Goal: Task Accomplishment & Management: Use online tool/utility

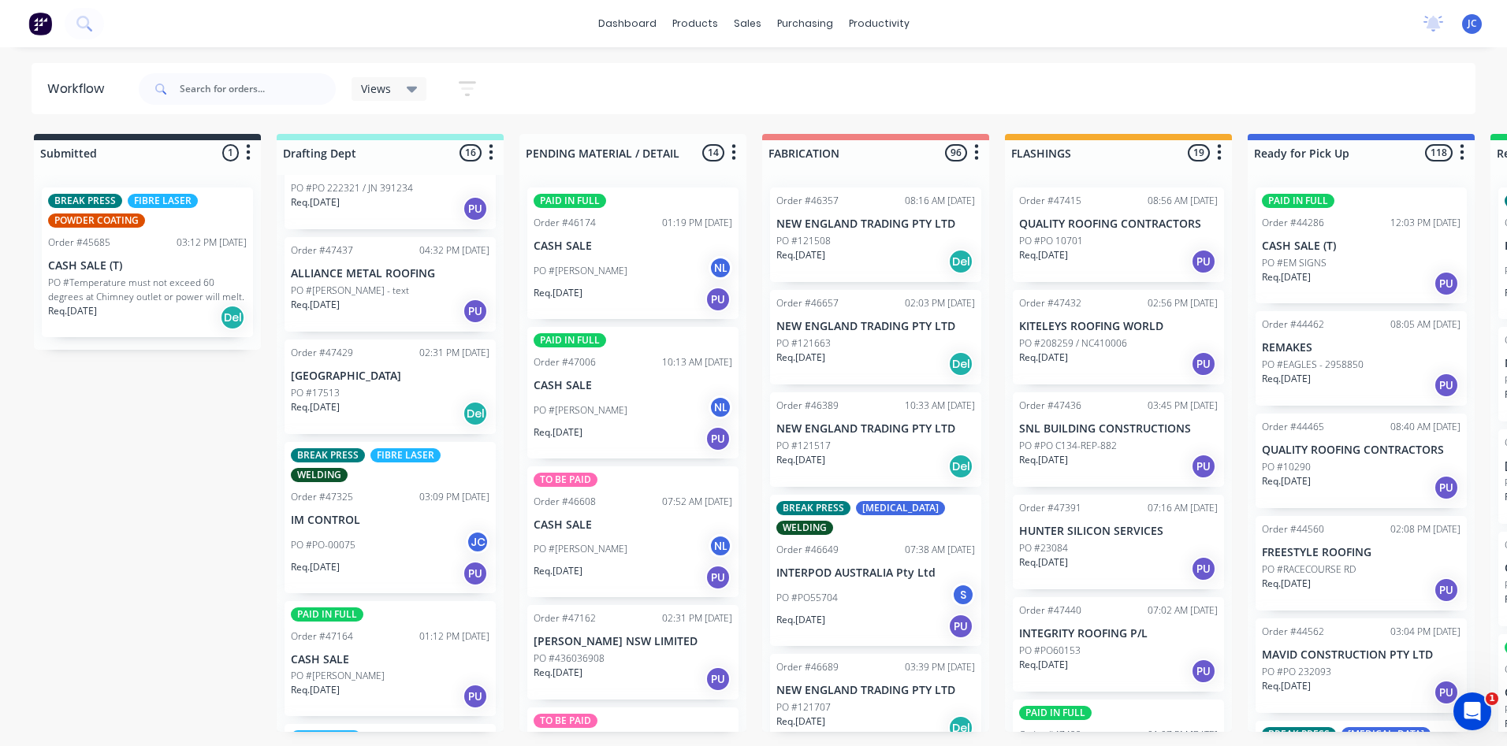
scroll to position [315, 0]
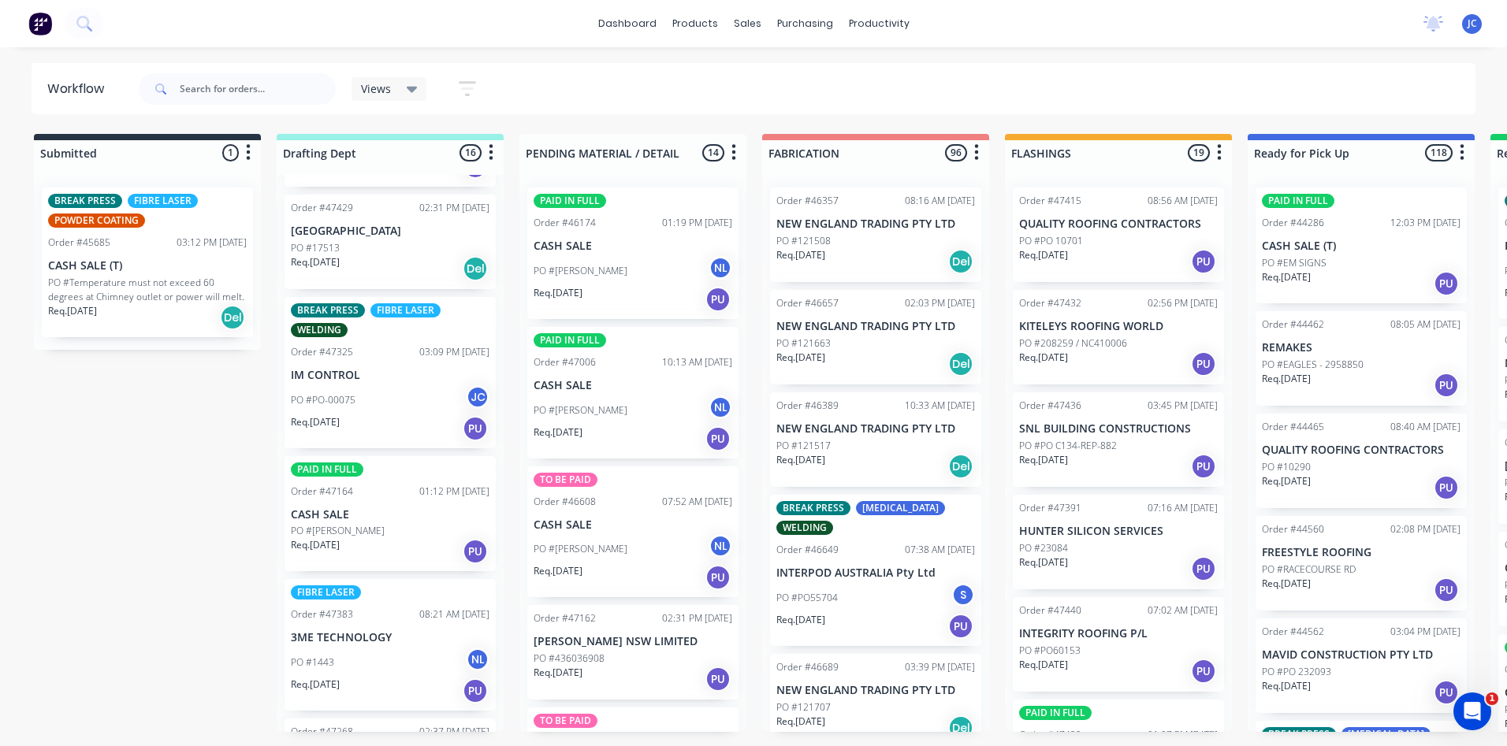
click at [376, 239] on div "Order #47429 02:31 PM [DATE] [GEOGRAPHIC_DATA] PO #17513 Req. [DATE] Del" at bounding box center [389, 242] width 211 height 95
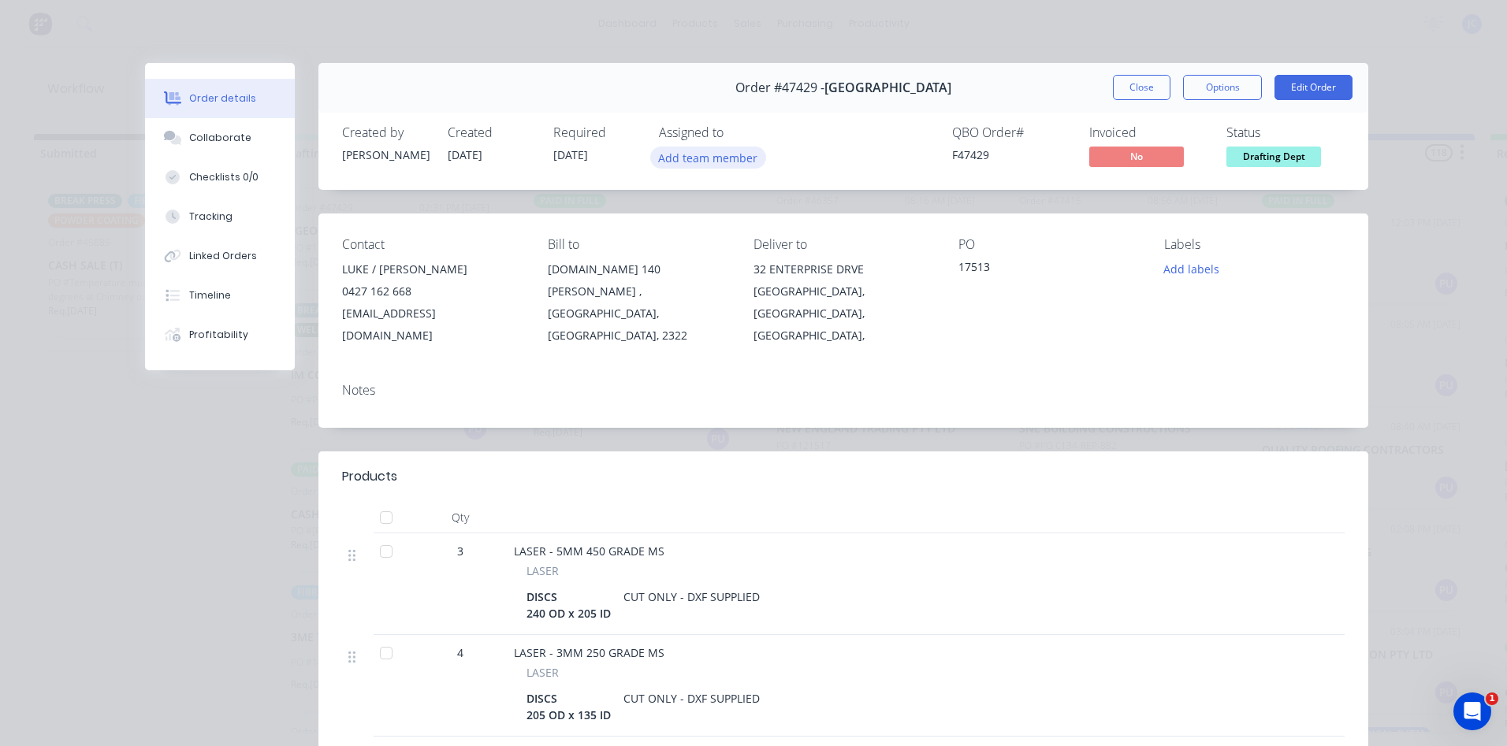
click at [713, 158] on button "Add team member" at bounding box center [708, 157] width 116 height 21
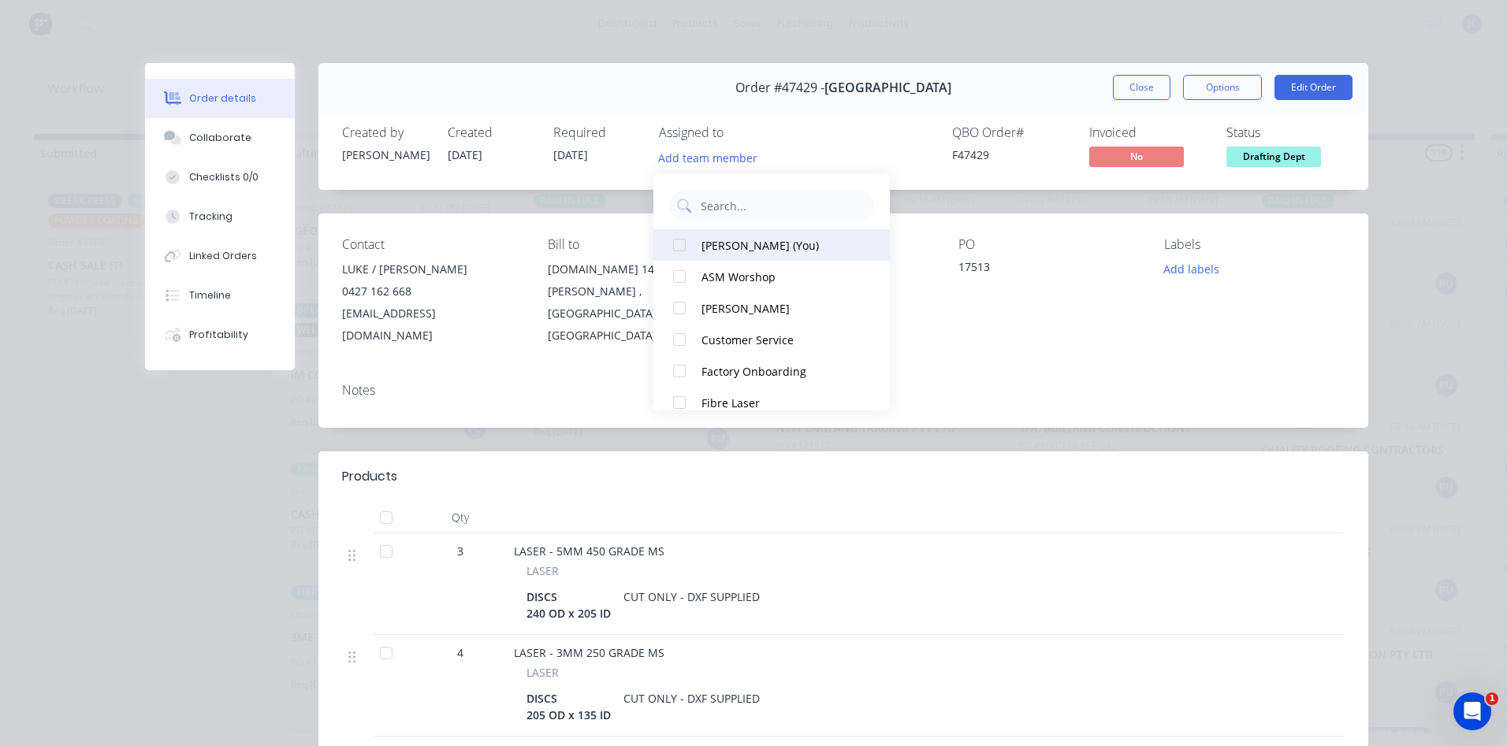
click at [683, 243] on div at bounding box center [680, 245] width 32 height 32
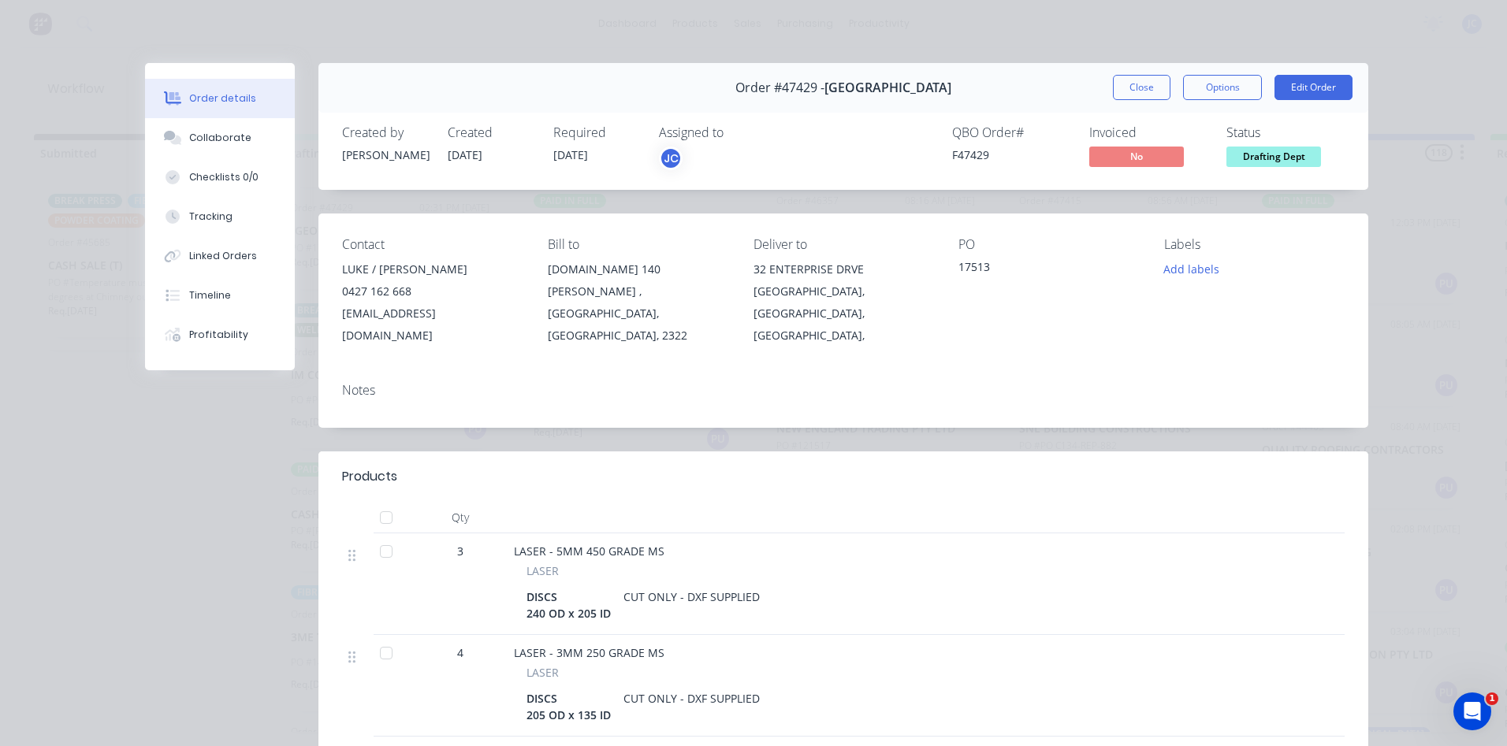
click at [823, 149] on div "QBO Order # F47429 Invoiced No Status Drafting Dept" at bounding box center [1080, 148] width 528 height 46
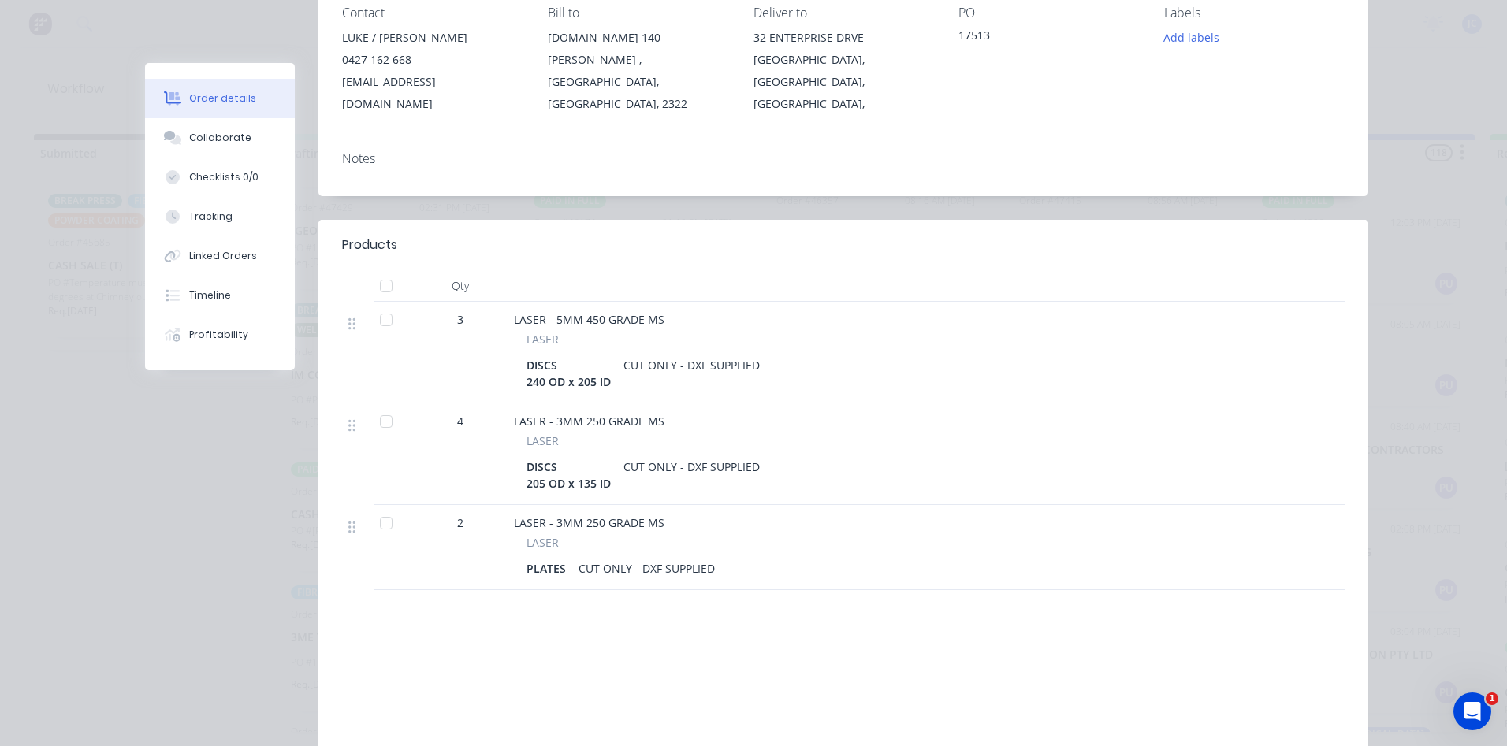
scroll to position [236, 0]
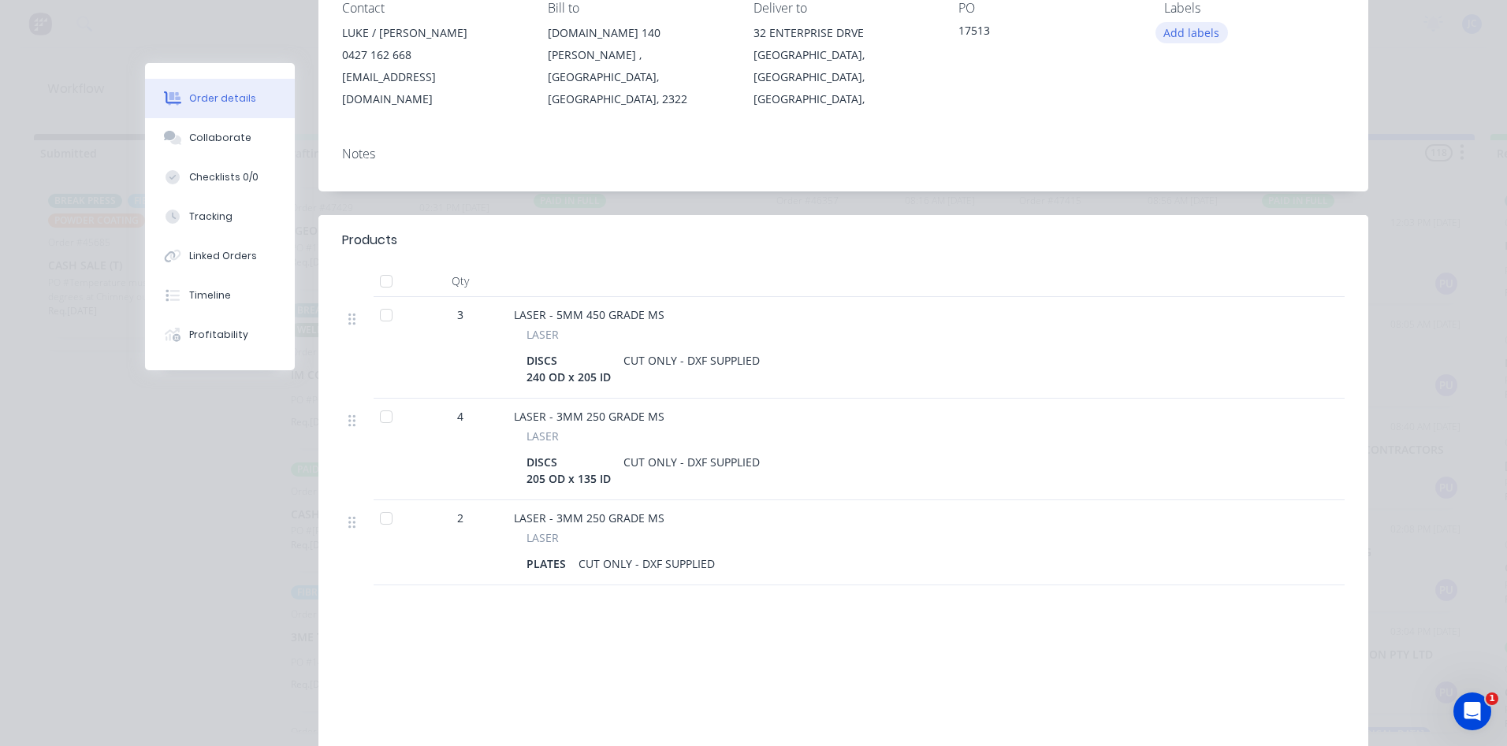
click at [1188, 32] on button "Add labels" at bounding box center [1191, 32] width 73 height 21
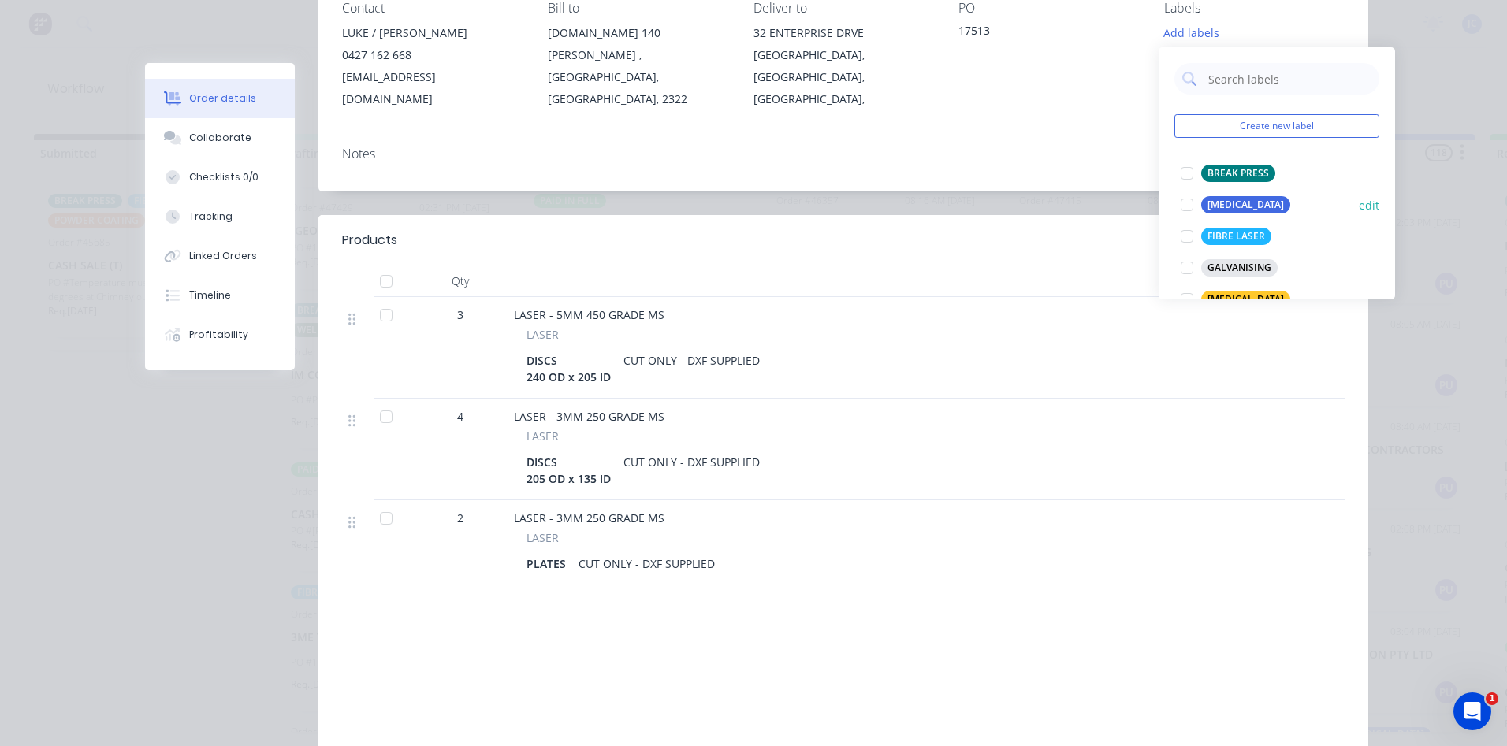
click at [1184, 202] on div at bounding box center [1187, 205] width 32 height 32
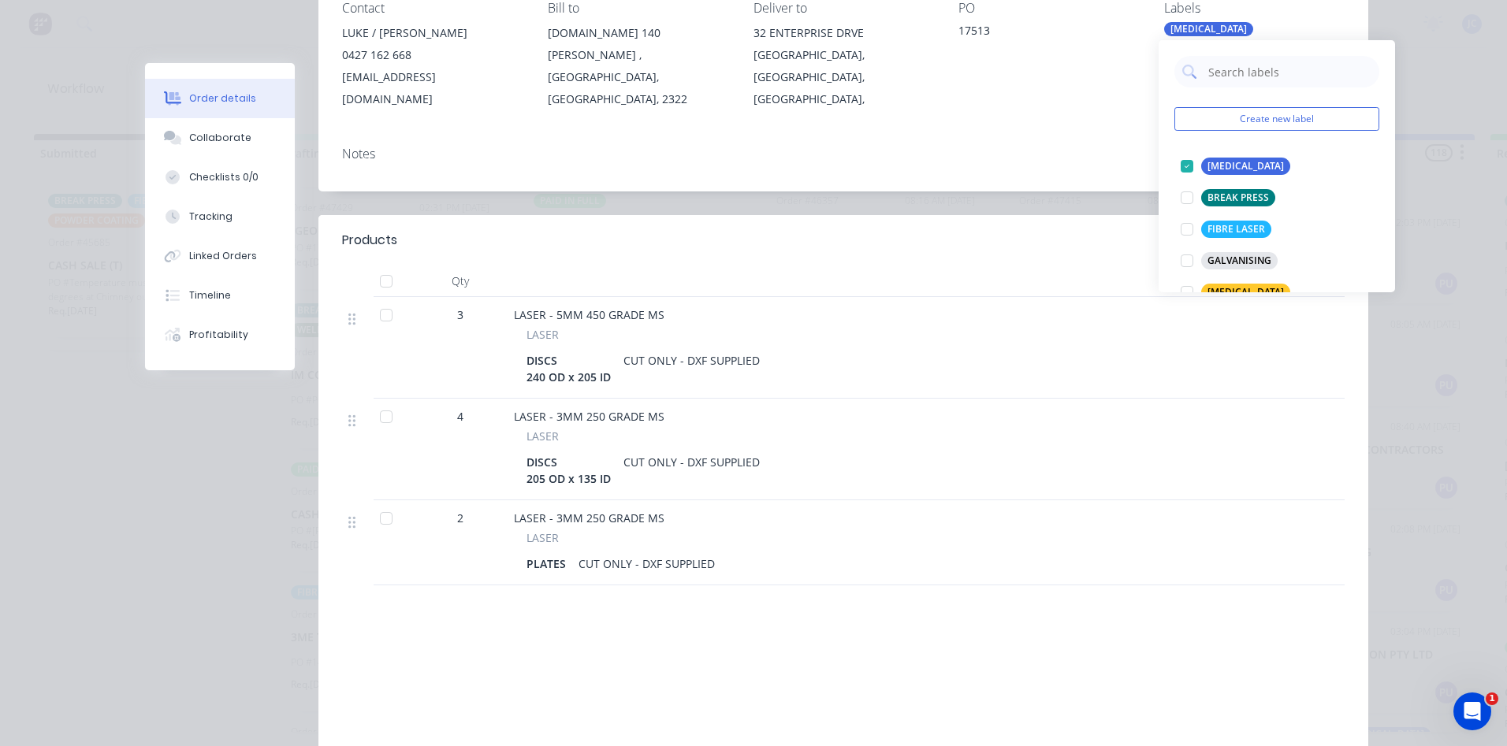
click at [1058, 110] on div "Contact [PERSON_NAME] / [PERSON_NAME] [PHONE_NUMBER] [EMAIL_ADDRESS][DOMAIN_NAM…" at bounding box center [843, 55] width 1050 height 157
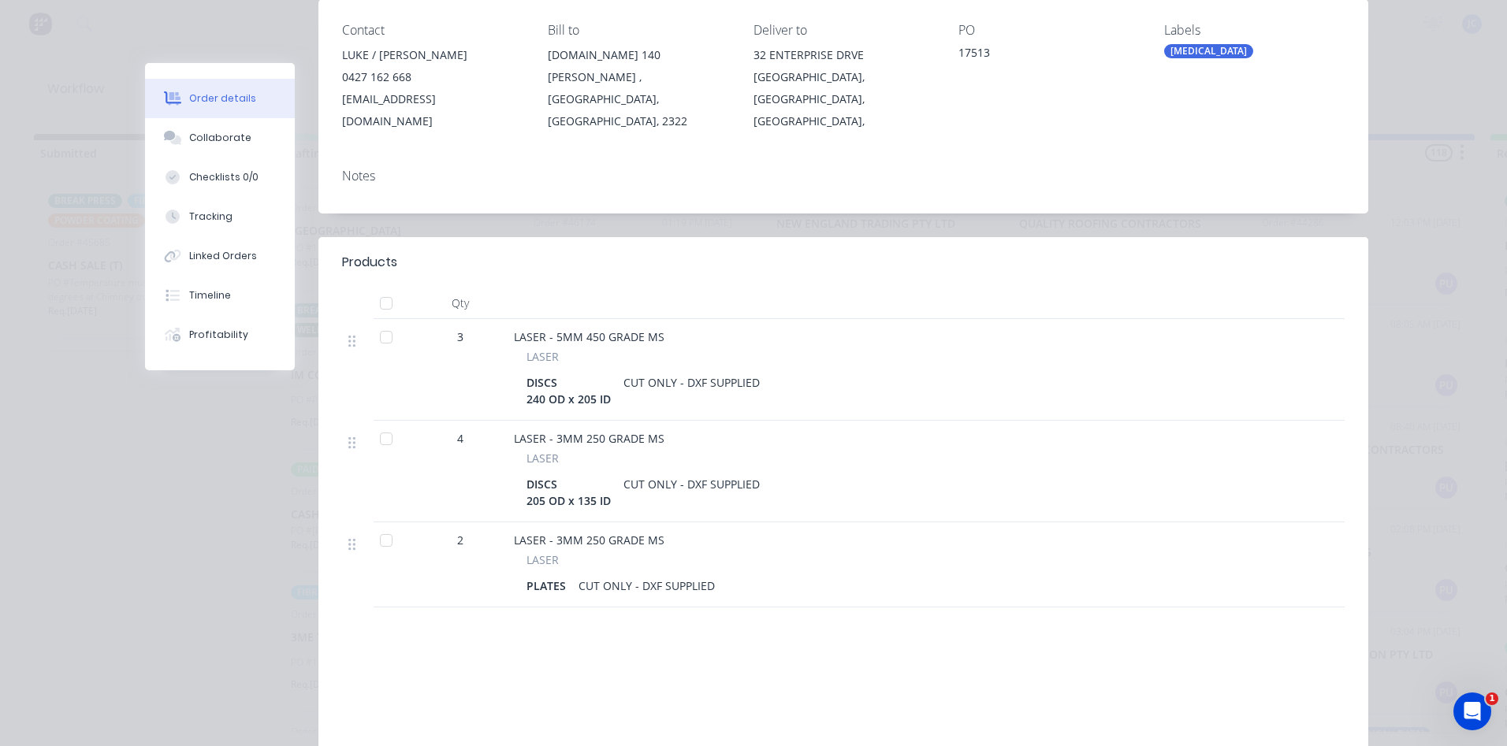
scroll to position [0, 0]
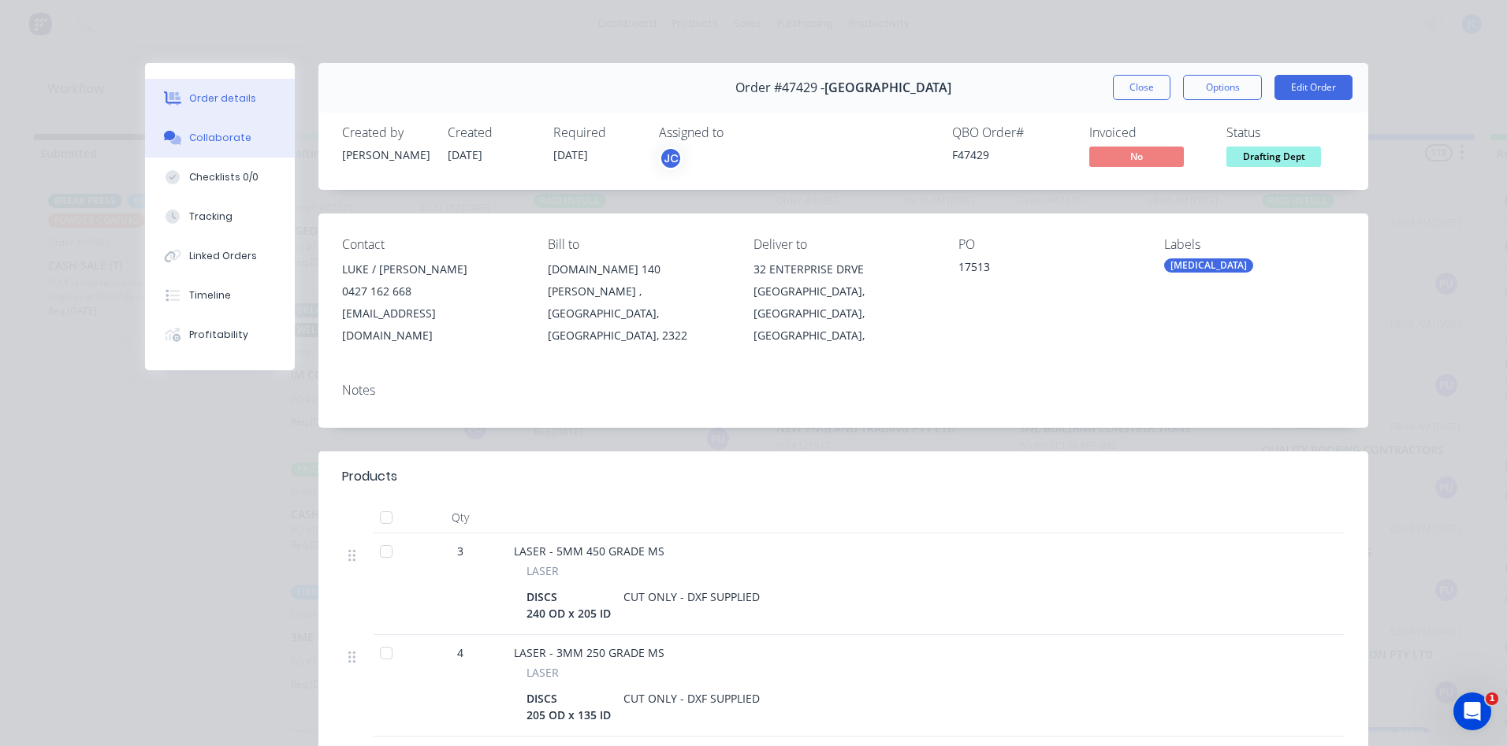
click at [194, 128] on button "Collaborate" at bounding box center [220, 137] width 150 height 39
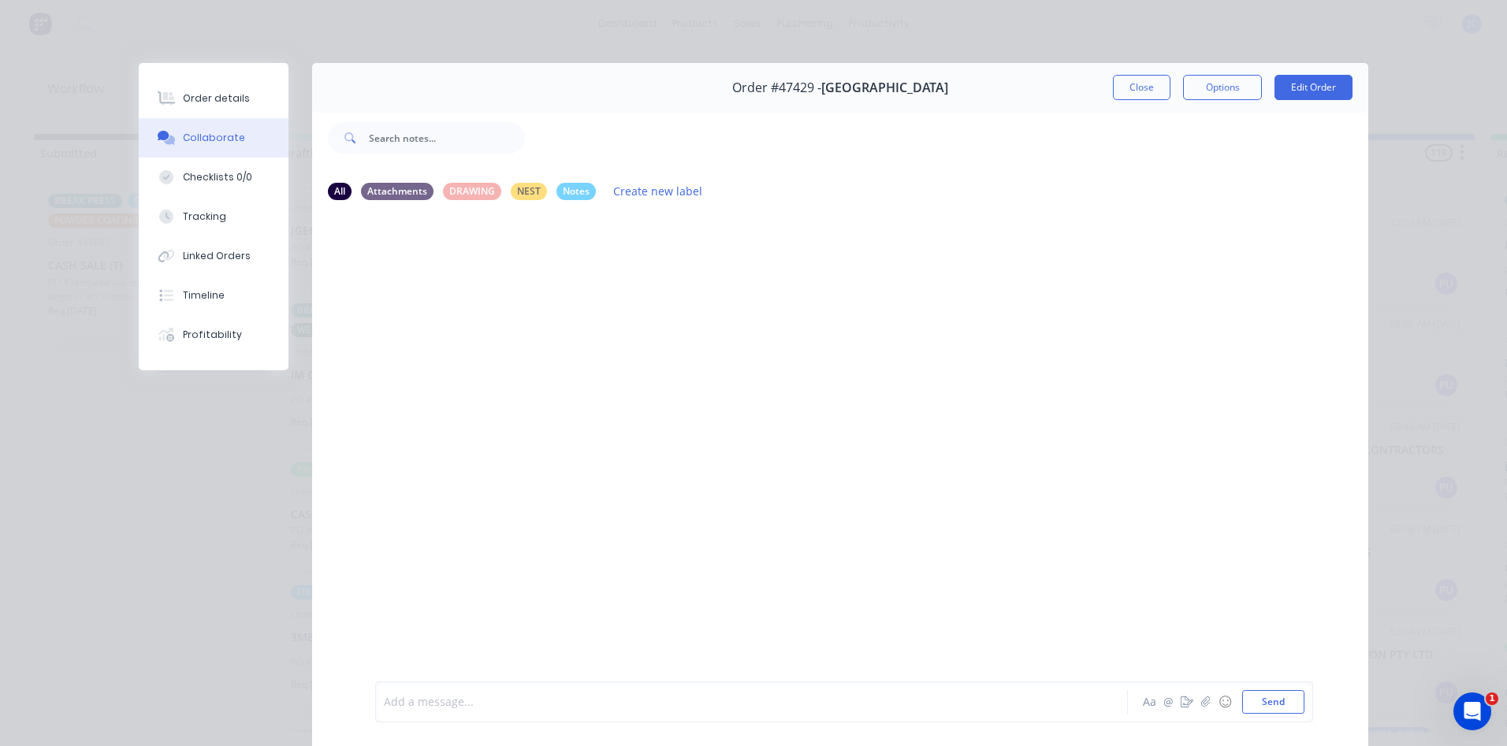
click at [430, 703] on div at bounding box center [730, 702] width 690 height 17
click at [1151, 90] on button "Close" at bounding box center [1142, 87] width 58 height 25
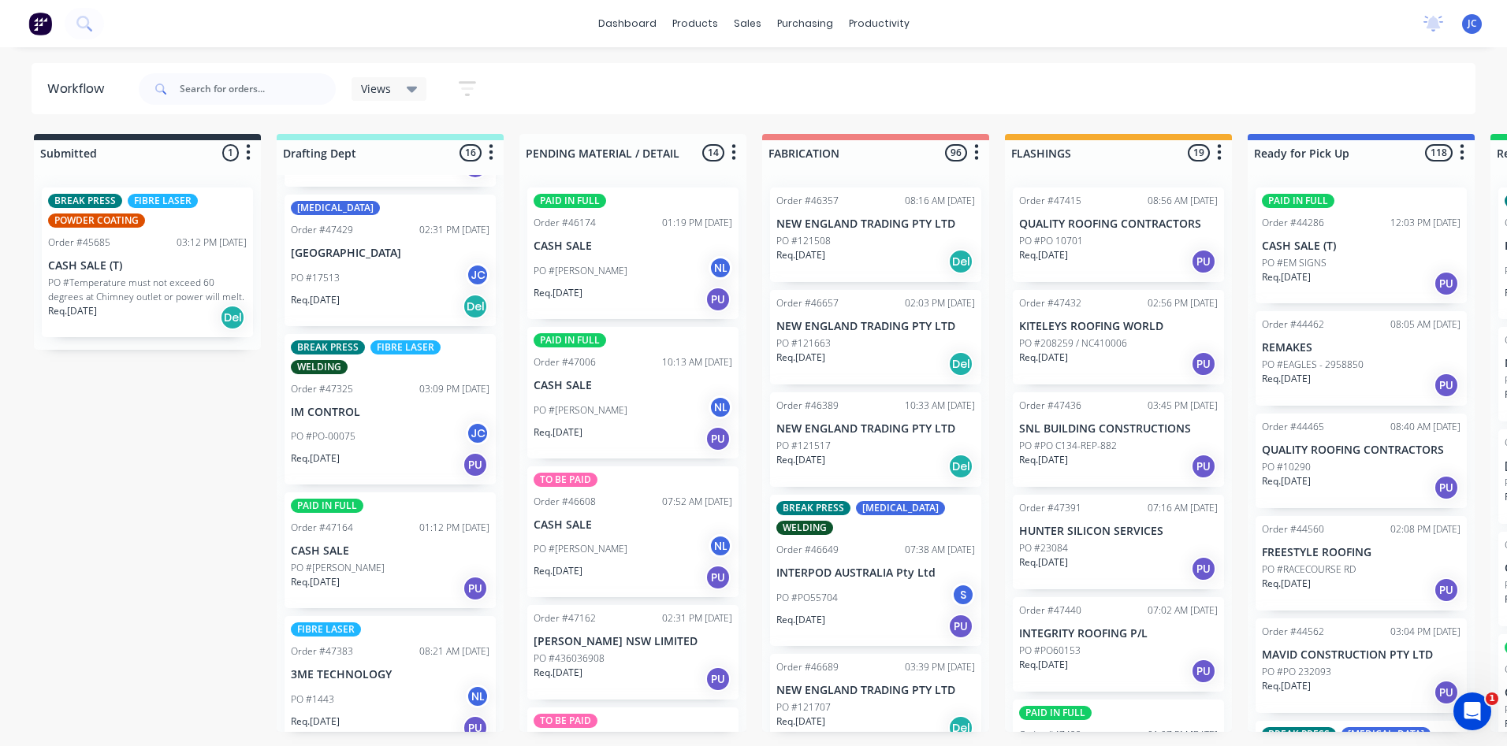
click at [417, 270] on div "PO #17513 JC" at bounding box center [390, 278] width 199 height 30
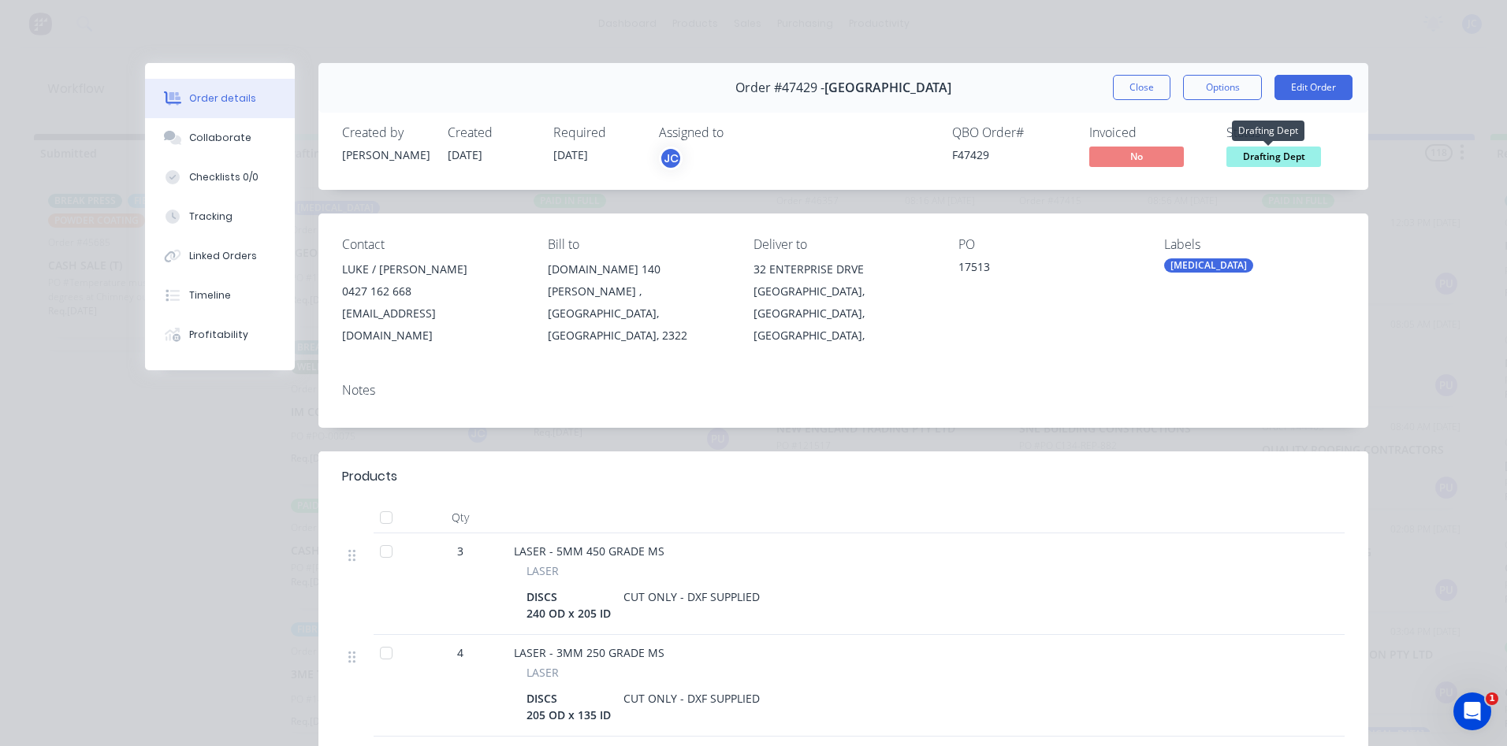
click at [1270, 154] on span "Drafting Dept" at bounding box center [1273, 157] width 95 height 20
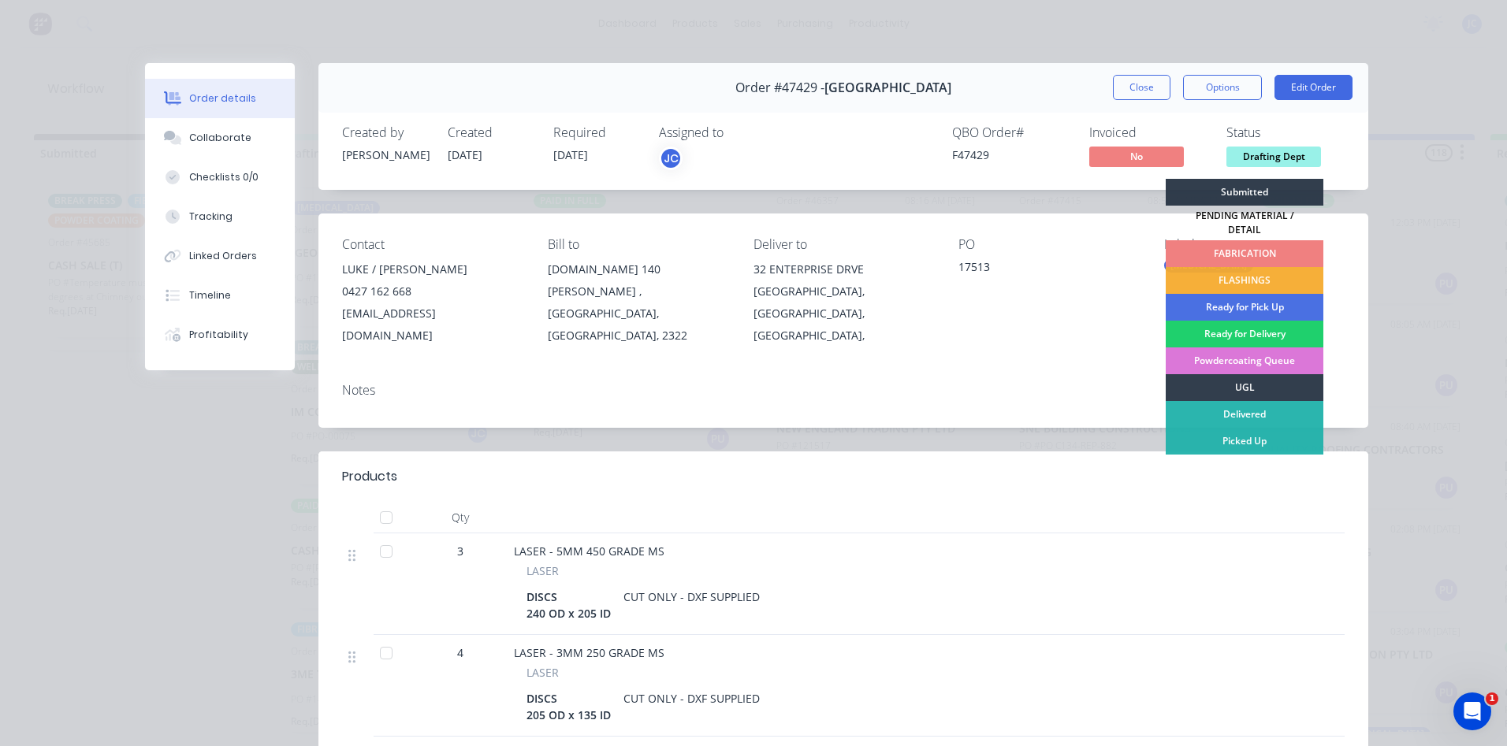
click at [1236, 241] on div "FABRICATION" at bounding box center [1245, 253] width 158 height 27
